Goal: Navigation & Orientation: Find specific page/section

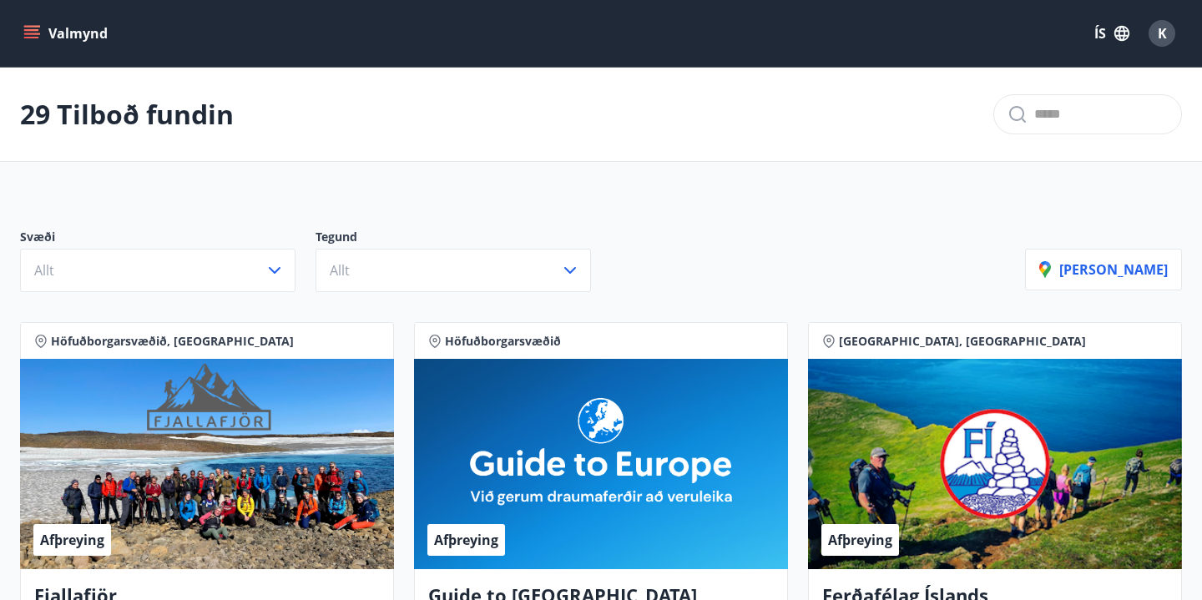
click at [31, 39] on icon "menu" at bounding box center [31, 33] width 17 height 17
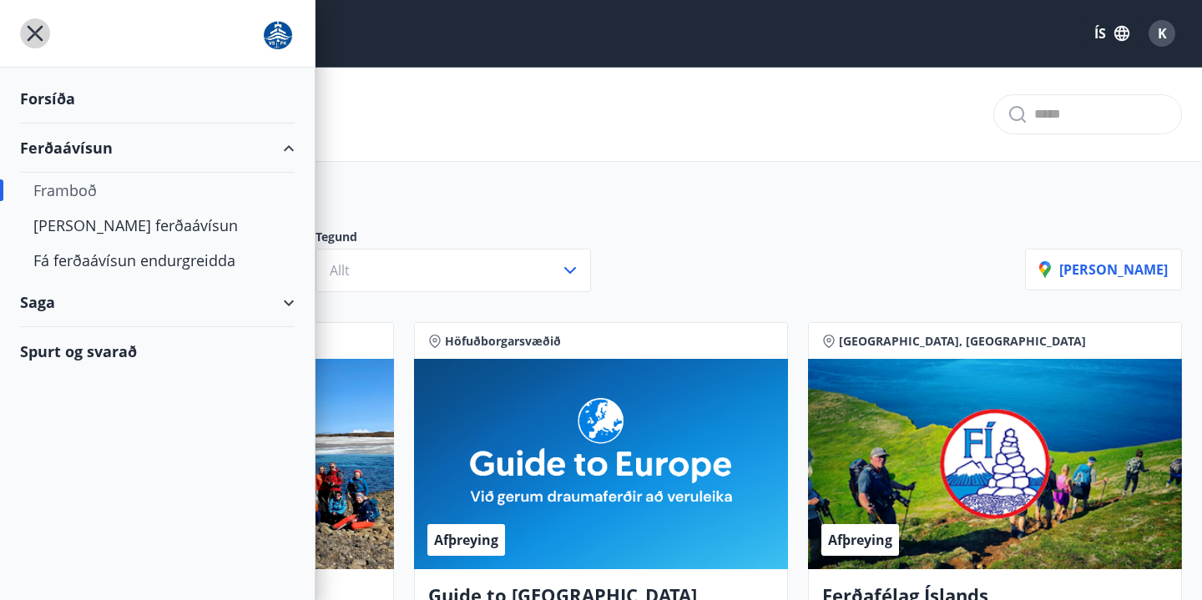
click at [33, 31] on icon "menu" at bounding box center [36, 34] width 16 height 16
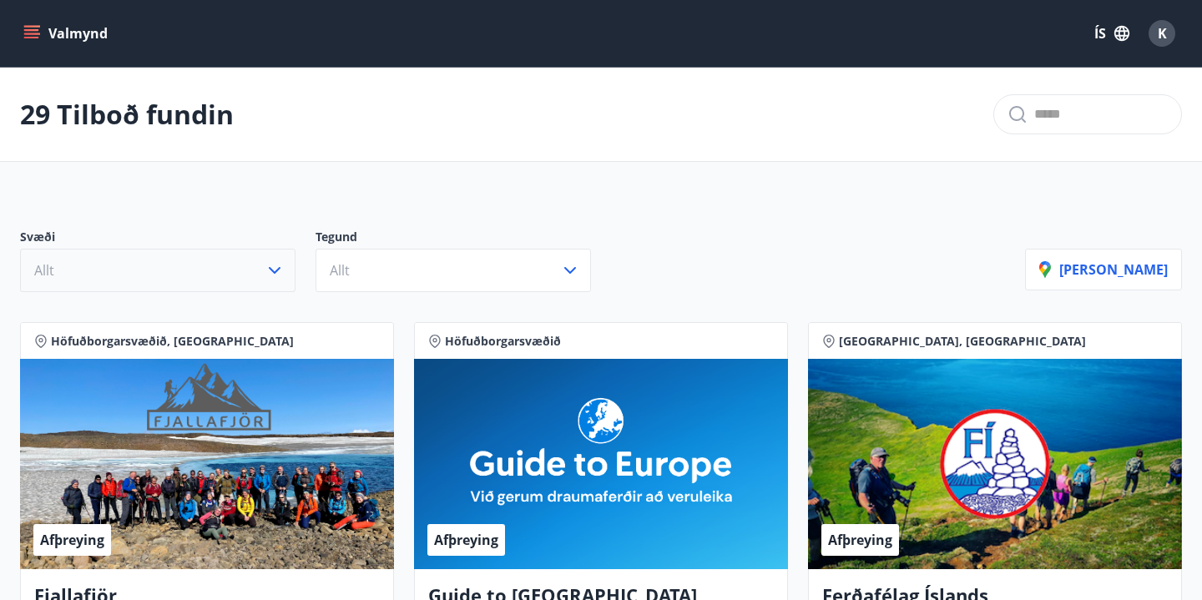
click at [276, 270] on icon "button" at bounding box center [275, 270] width 20 height 20
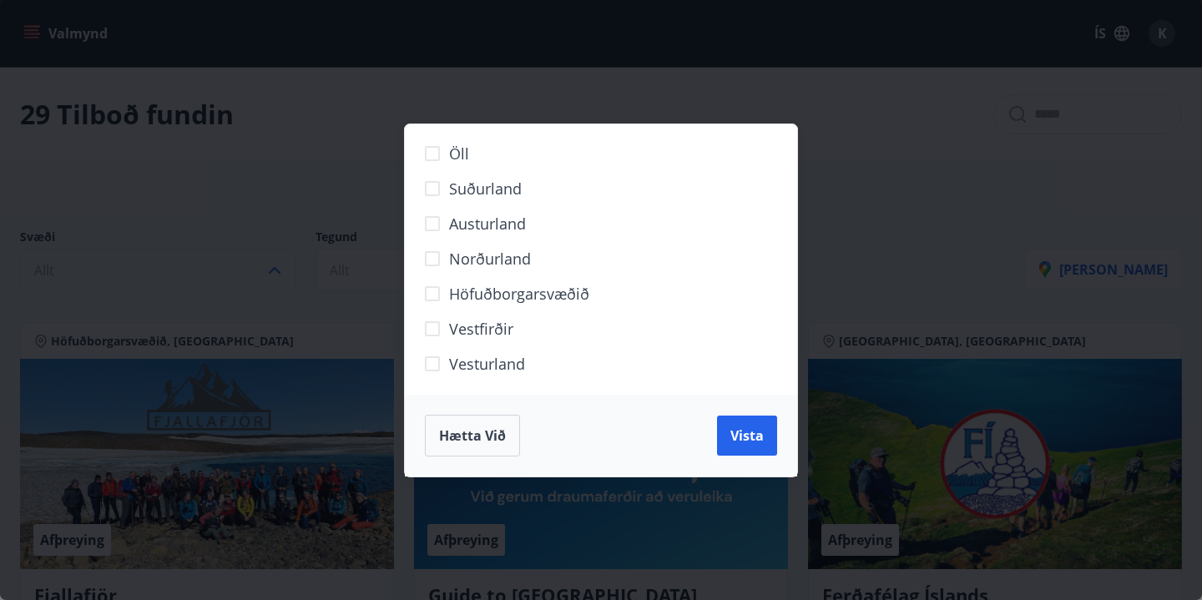
click at [358, 227] on div "Öll Suðurland [GEOGRAPHIC_DATA] Norðurland Höfuðborgarsvæðið [GEOGRAPHIC_DATA] …" at bounding box center [601, 300] width 1202 height 600
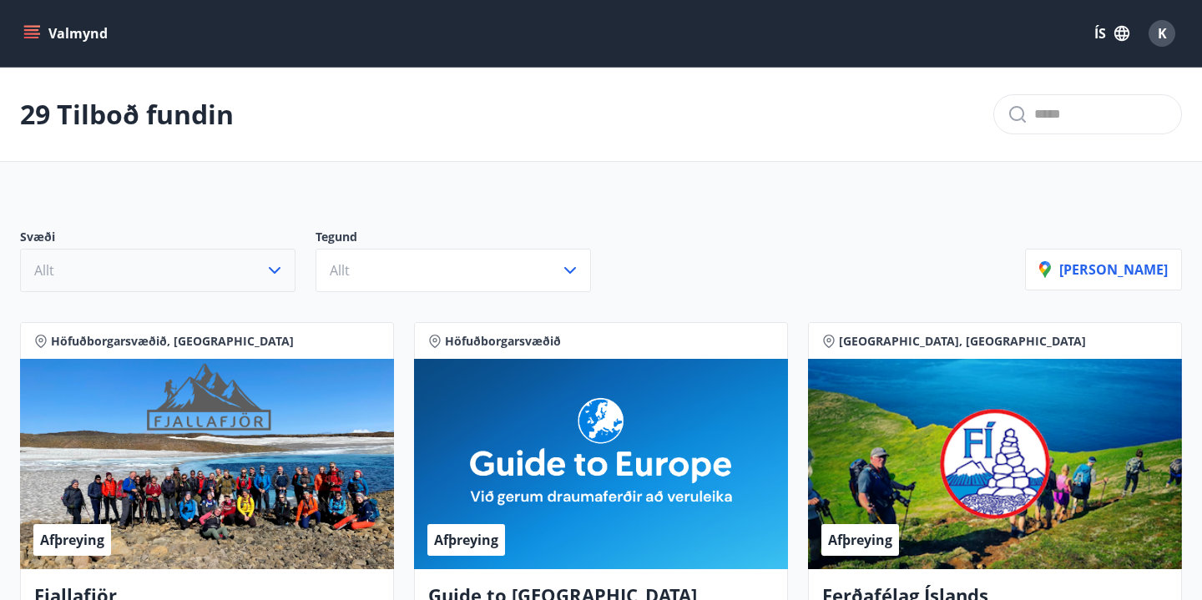
click at [1101, 31] on button "ÍS" at bounding box center [1111, 33] width 53 height 30
click at [922, 111] on span "English" at bounding box center [911, 106] width 41 height 16
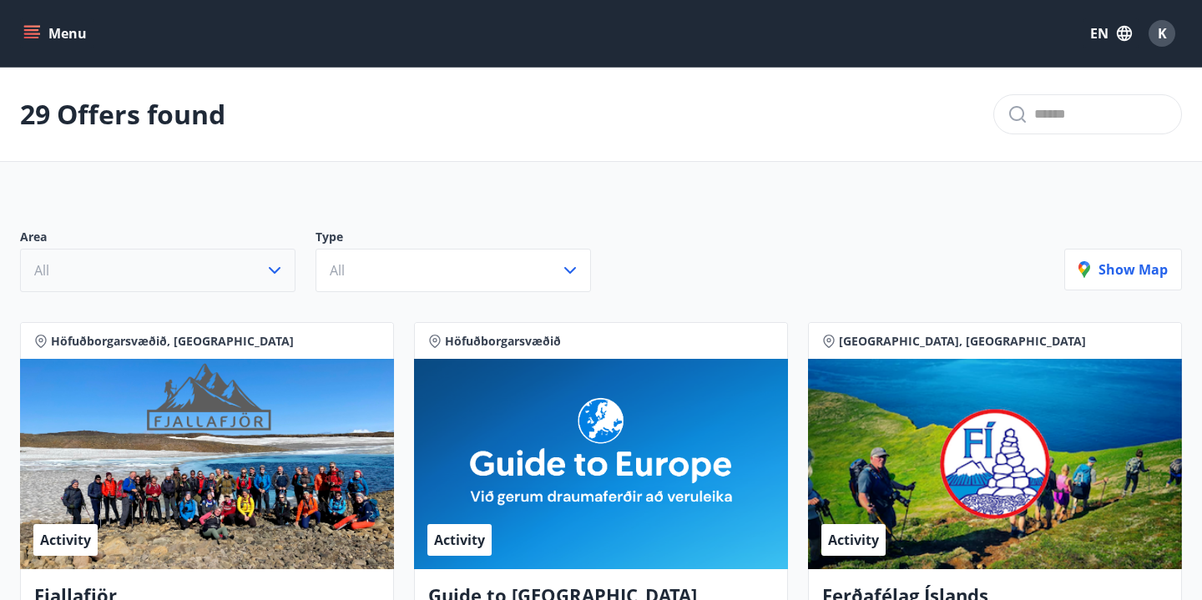
click at [27, 36] on icon "menu" at bounding box center [31, 33] width 17 height 17
